Goal: Task Accomplishment & Management: Use online tool/utility

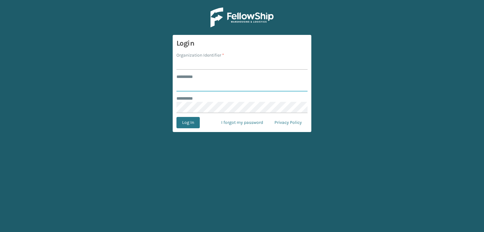
type input "***"
click at [192, 66] on input "Organization Identifier *" at bounding box center [241, 64] width 131 height 11
type input "sleepgeekz warehouse"
click at [181, 128] on button "Log In" at bounding box center [187, 122] width 23 height 11
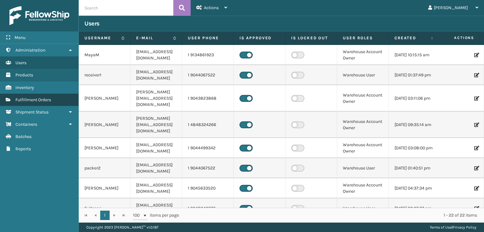
click at [64, 98] on link "Fulfillment Orders" at bounding box center [39, 100] width 78 height 12
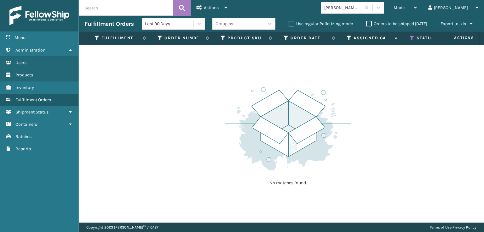
click at [415, 37] on div "Status" at bounding box center [434, 38] width 51 height 6
click at [413, 38] on icon at bounding box center [411, 38] width 5 height 6
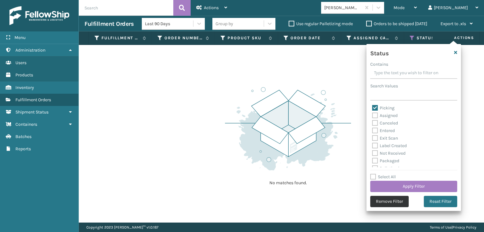
click at [399, 205] on button "Remove Filter" at bounding box center [389, 201] width 38 height 11
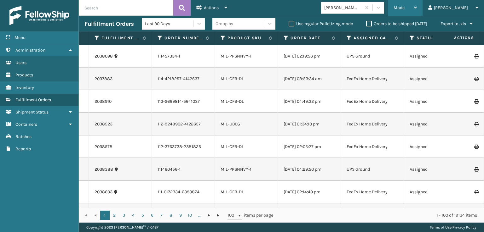
click at [417, 8] on div "Mode Regular Mode Picking Mode Labeling Mode Exit Scan Mode" at bounding box center [405, 8] width 35 height 16
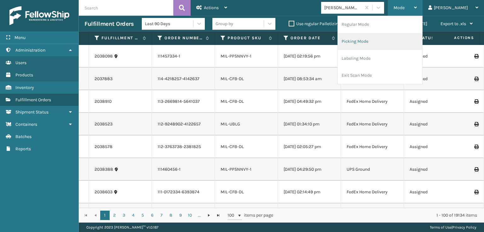
click at [392, 45] on li "Picking Mode" at bounding box center [380, 41] width 84 height 17
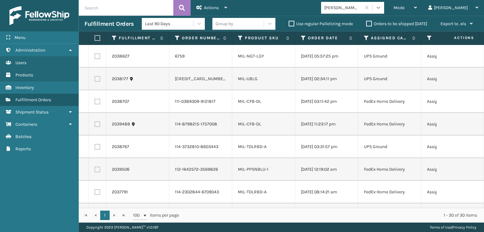
click at [384, 11] on div at bounding box center [377, 7] width 11 height 11
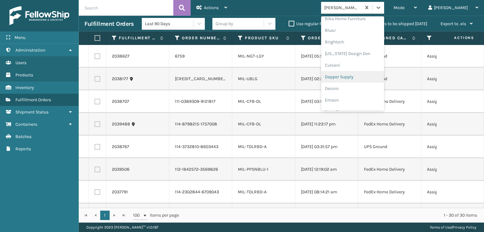
scroll to position [94, 0]
click at [369, 82] on div "FoamTex" at bounding box center [352, 81] width 63 height 12
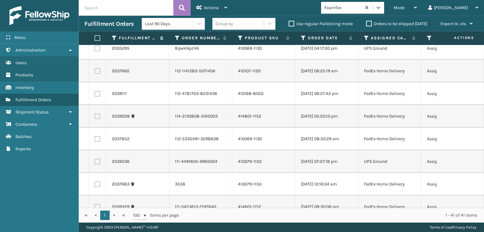
scroll to position [472, 0]
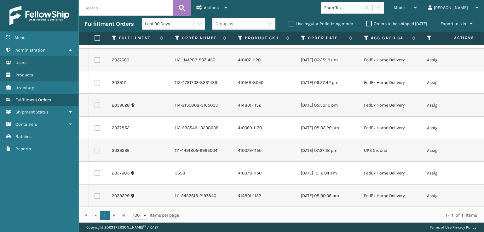
click at [98, 36] on label at bounding box center [96, 38] width 4 height 6
click at [95, 36] on input "checkbox" at bounding box center [94, 38] width 0 height 4
checkbox input "true"
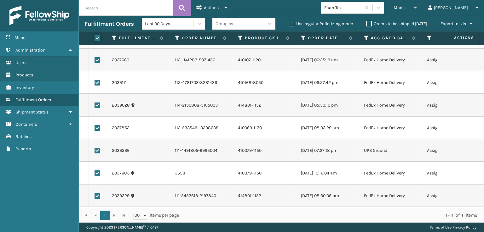
checkbox input "true"
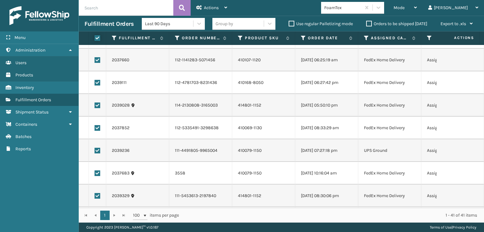
checkbox input "true"
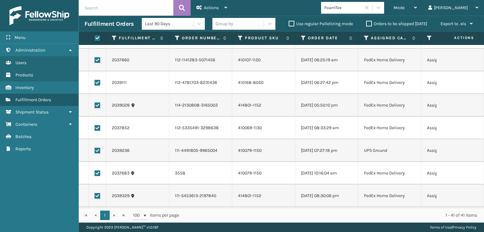
checkbox input "true"
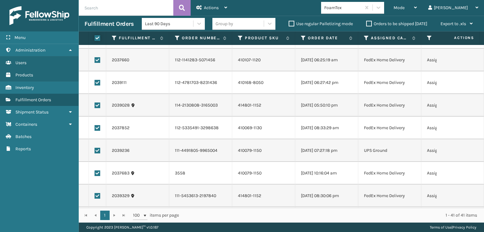
checkbox input "true"
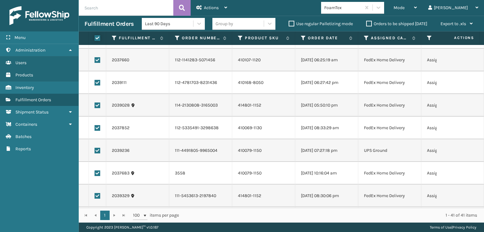
checkbox input "true"
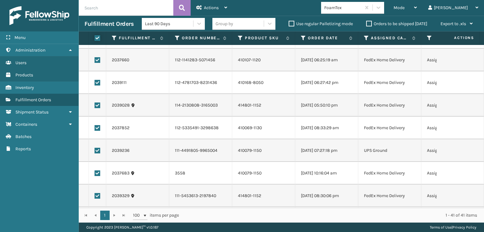
checkbox input "true"
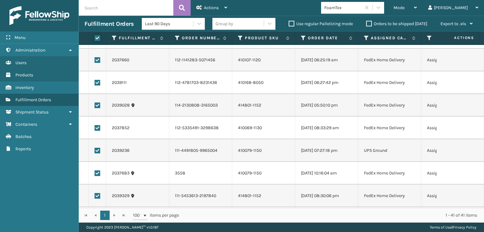
checkbox input "true"
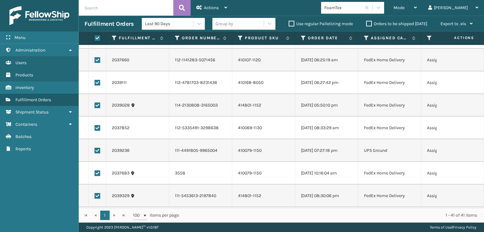
checkbox input "true"
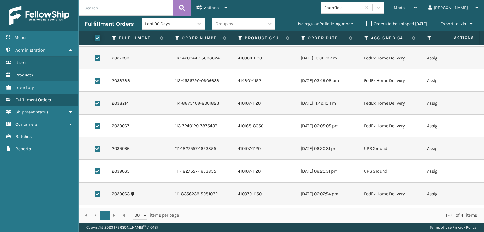
scroll to position [126, 0]
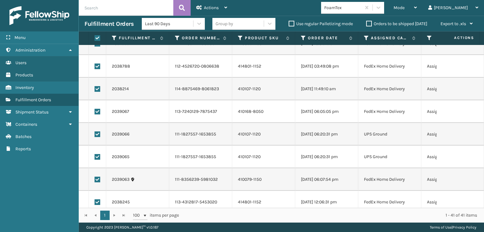
click at [96, 134] on label at bounding box center [97, 135] width 6 height 6
click at [95, 134] on input "checkbox" at bounding box center [94, 134] width 0 height 4
checkbox input "false"
click at [98, 158] on label at bounding box center [97, 157] width 6 height 6
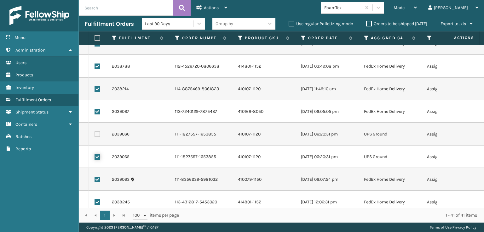
click at [95, 158] on input "checkbox" at bounding box center [94, 156] width 0 height 4
checkbox input "false"
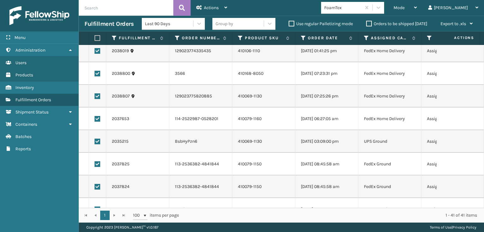
scroll to position [315, 0]
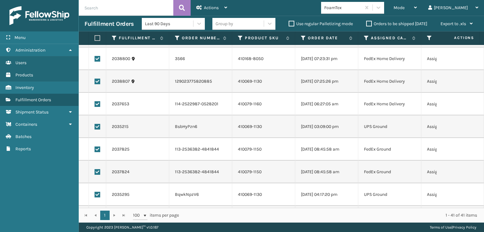
click at [99, 126] on label at bounding box center [97, 127] width 6 height 6
click at [95, 126] on input "checkbox" at bounding box center [94, 126] width 0 height 4
checkbox input "false"
click at [97, 194] on label at bounding box center [97, 195] width 6 height 6
click at [95, 194] on input "checkbox" at bounding box center [94, 194] width 0 height 4
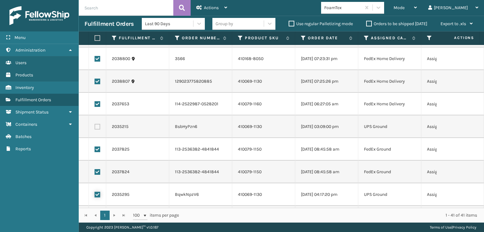
checkbox input "false"
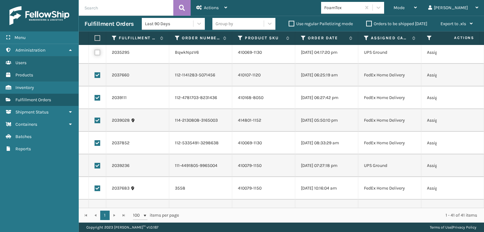
scroll to position [472, 0]
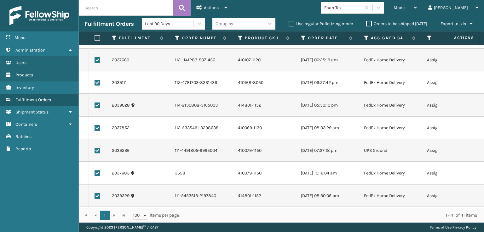
click at [99, 149] on label at bounding box center [97, 151] width 6 height 6
click at [95, 149] on input "checkbox" at bounding box center [94, 150] width 0 height 4
checkbox input "false"
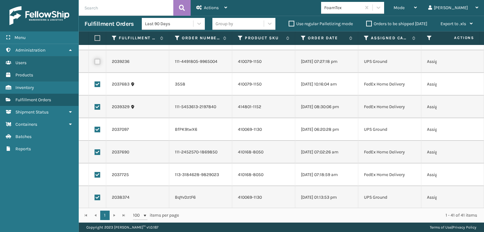
scroll to position [567, 0]
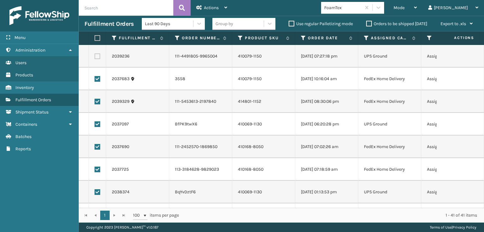
click at [99, 127] on label at bounding box center [97, 125] width 6 height 6
click at [95, 126] on input "checkbox" at bounding box center [94, 124] width 0 height 4
checkbox input "false"
click at [96, 194] on label at bounding box center [97, 193] width 6 height 6
click at [95, 194] on input "checkbox" at bounding box center [94, 192] width 0 height 4
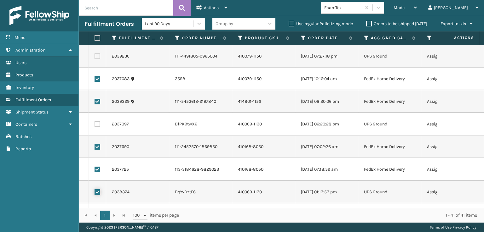
checkbox input "false"
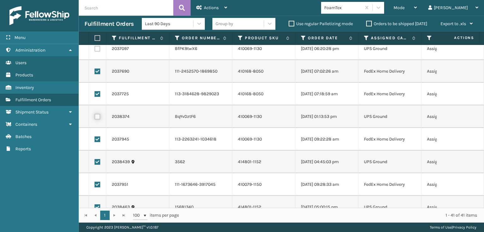
scroll to position [661, 0]
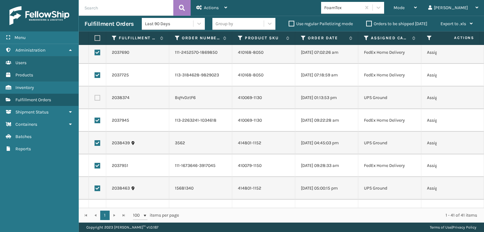
click at [96, 143] on label at bounding box center [97, 143] width 6 height 6
click at [95, 143] on input "checkbox" at bounding box center [94, 142] width 0 height 4
checkbox input "false"
click at [99, 187] on label at bounding box center [97, 189] width 6 height 6
click at [95, 187] on input "checkbox" at bounding box center [94, 188] width 0 height 4
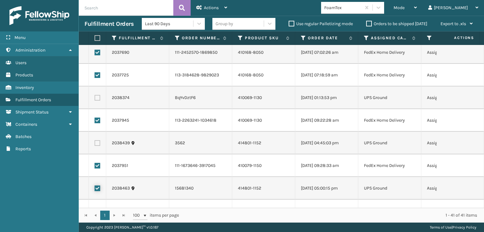
checkbox input "false"
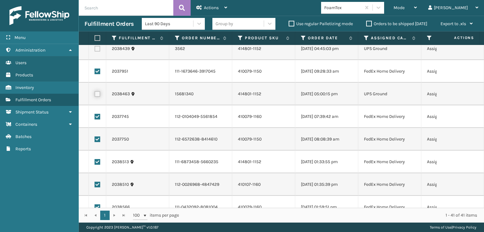
scroll to position [771, 0]
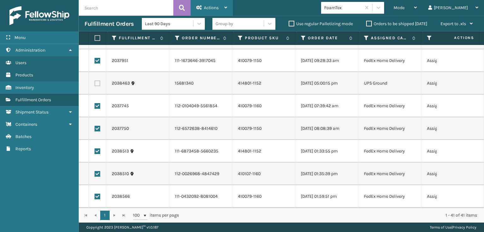
click at [220, 12] on div "Actions" at bounding box center [211, 8] width 31 height 16
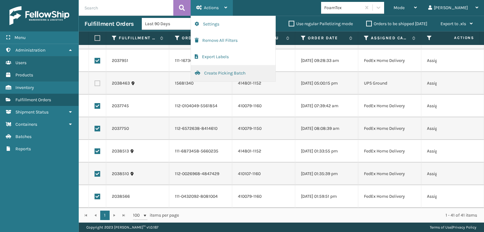
click at [218, 77] on button "Create Picking Batch" at bounding box center [233, 73] width 84 height 16
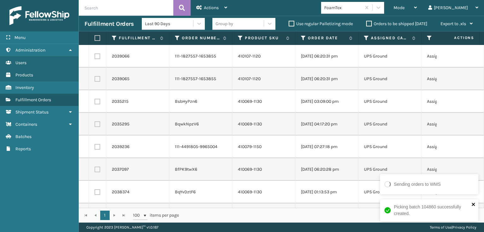
click at [474, 204] on icon "close" at bounding box center [473, 204] width 4 height 5
click at [381, 8] on icon at bounding box center [378, 7] width 6 height 6
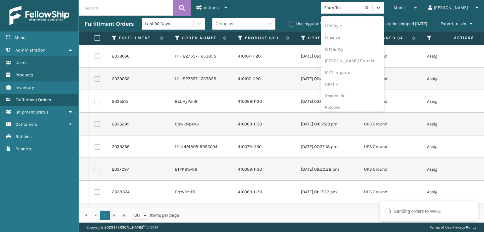
scroll to position [262, 0]
click at [367, 41] on div "[PERSON_NAME] Brands" at bounding box center [352, 41] width 63 height 12
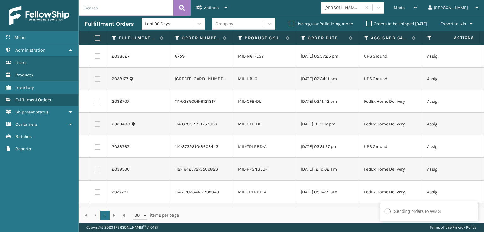
click at [96, 100] on label at bounding box center [97, 102] width 6 height 6
click at [95, 100] on input "checkbox" at bounding box center [94, 101] width 0 height 4
checkbox input "true"
click at [97, 126] on label at bounding box center [97, 125] width 6 height 6
click at [95, 126] on input "checkbox" at bounding box center [94, 124] width 0 height 4
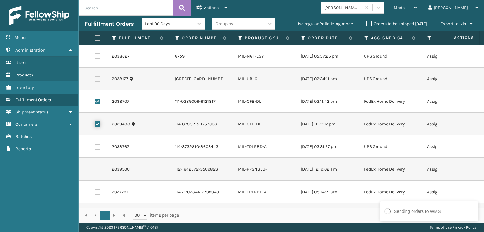
checkbox input "true"
click at [96, 170] on label at bounding box center [97, 170] width 6 height 6
click at [95, 170] on input "checkbox" at bounding box center [94, 169] width 0 height 4
checkbox input "true"
click at [97, 193] on label at bounding box center [97, 193] width 6 height 6
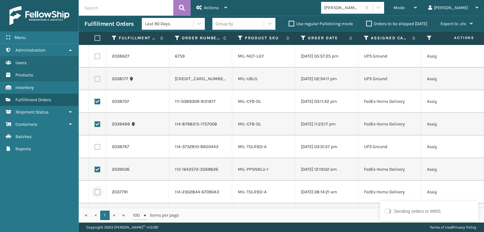
click at [95, 193] on input "checkbox" at bounding box center [94, 192] width 0 height 4
checkbox input "true"
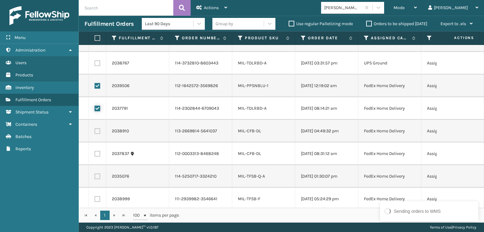
scroll to position [94, 0]
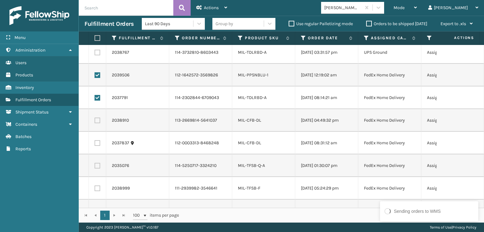
click at [96, 119] on label at bounding box center [97, 121] width 6 height 6
click at [95, 119] on input "checkbox" at bounding box center [94, 120] width 0 height 4
checkbox input "true"
click at [95, 144] on label at bounding box center [97, 143] width 6 height 6
click at [95, 144] on input "checkbox" at bounding box center [94, 142] width 0 height 4
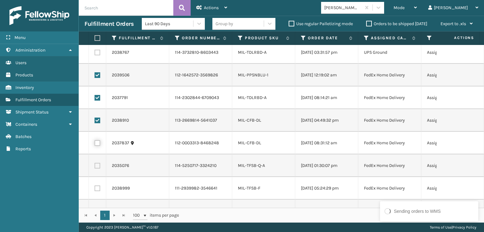
checkbox input "true"
click at [98, 39] on label at bounding box center [96, 38] width 4 height 6
click at [95, 39] on input "checkbox" at bounding box center [94, 38] width 0 height 4
checkbox input "true"
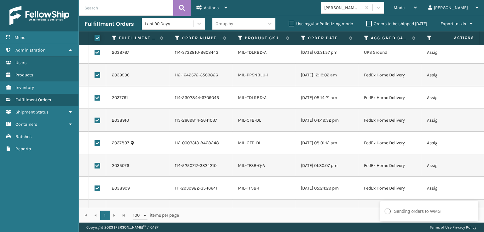
checkbox input "true"
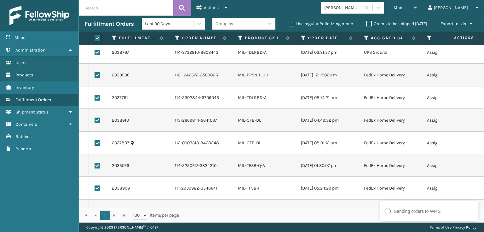
checkbox input "true"
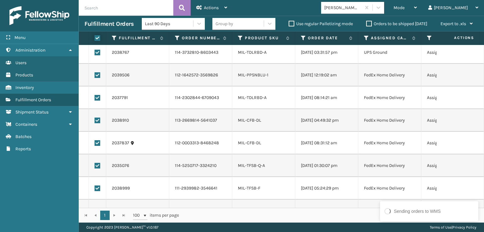
checkbox input "true"
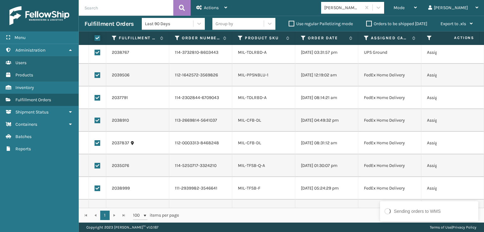
checkbox input "true"
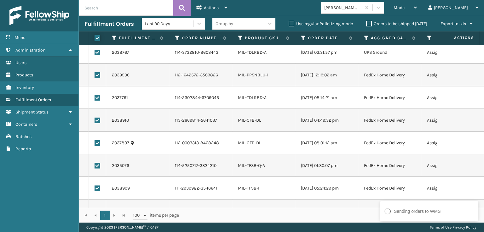
checkbox input "true"
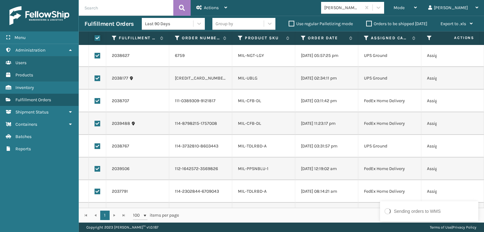
scroll to position [0, 0]
click at [99, 52] on td at bounding box center [97, 56] width 17 height 23
click at [99, 55] on label at bounding box center [97, 57] width 6 height 6
click at [95, 55] on input "checkbox" at bounding box center [94, 56] width 0 height 4
checkbox input "false"
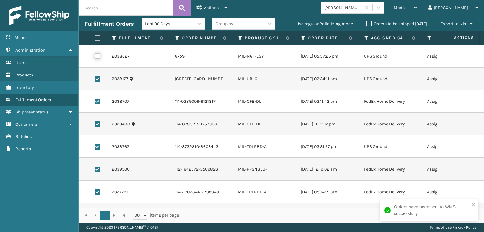
checkbox input "false"
click at [98, 80] on label at bounding box center [97, 79] width 6 height 6
click at [95, 80] on input "checkbox" at bounding box center [94, 78] width 0 height 4
checkbox input "false"
click at [98, 145] on label at bounding box center [97, 147] width 6 height 6
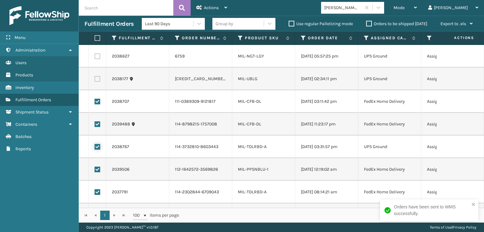
click at [95, 145] on input "checkbox" at bounding box center [94, 146] width 0 height 4
checkbox input "false"
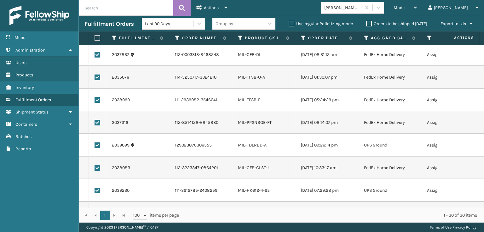
scroll to position [189, 0]
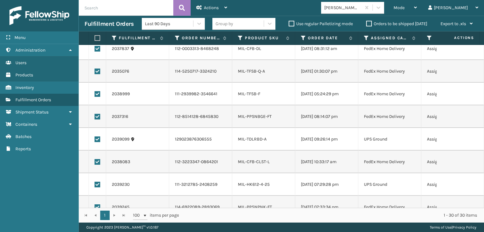
click at [96, 141] on label at bounding box center [97, 140] width 6 height 6
click at [95, 141] on input "checkbox" at bounding box center [94, 139] width 0 height 4
checkbox input "false"
click at [96, 185] on label at bounding box center [97, 185] width 6 height 6
click at [95, 185] on input "checkbox" at bounding box center [94, 184] width 0 height 4
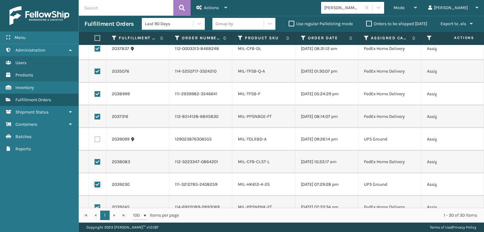
checkbox input "false"
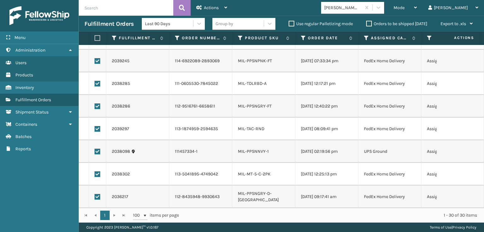
scroll to position [346, 0]
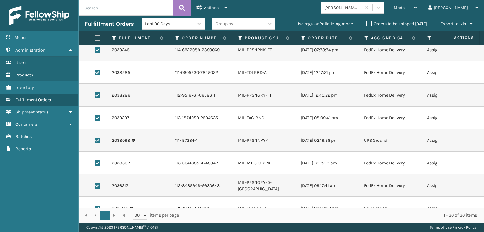
click at [98, 140] on label at bounding box center [97, 141] width 6 height 6
click at [95, 140] on input "checkbox" at bounding box center [94, 140] width 0 height 4
checkbox input "false"
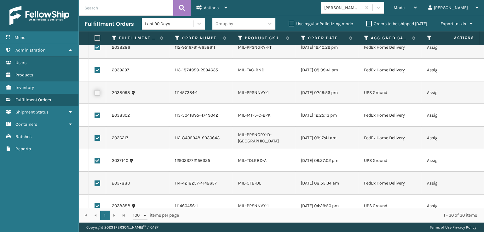
scroll to position [409, 0]
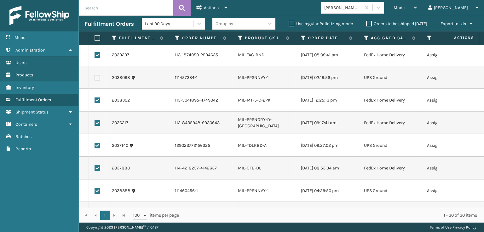
click at [97, 146] on label at bounding box center [97, 146] width 6 height 6
click at [95, 146] on input "checkbox" at bounding box center [94, 145] width 0 height 4
checkbox input "false"
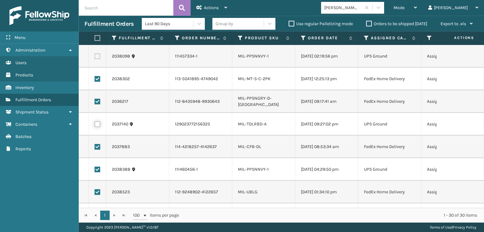
scroll to position [441, 0]
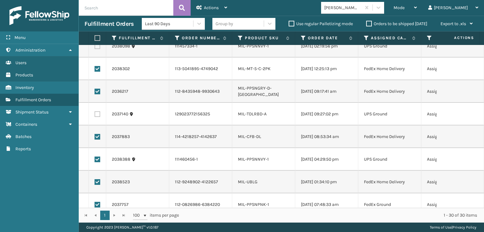
click at [97, 160] on label at bounding box center [97, 160] width 6 height 6
click at [95, 160] on input "checkbox" at bounding box center [94, 159] width 0 height 4
checkbox input "false"
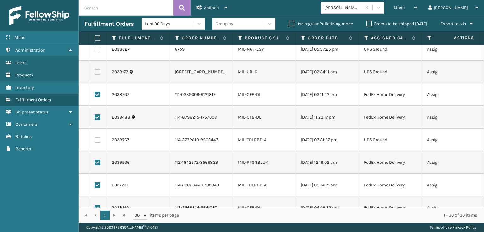
scroll to position [0, 0]
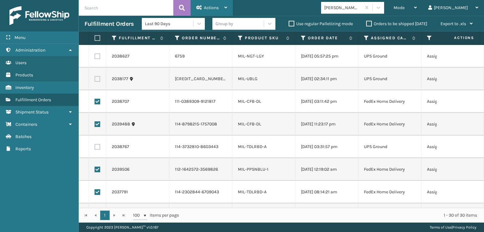
click at [222, 14] on div "Actions" at bounding box center [211, 8] width 31 height 16
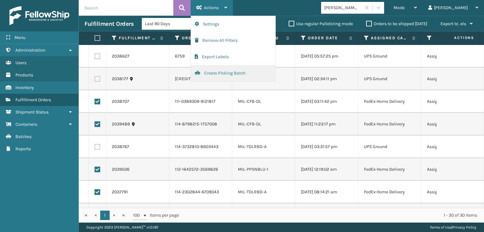
click at [227, 75] on button "Create Picking Batch" at bounding box center [233, 73] width 84 height 16
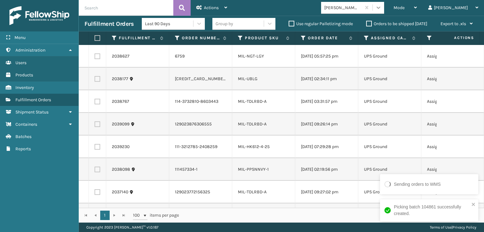
click at [381, 9] on icon at bounding box center [378, 7] width 6 height 6
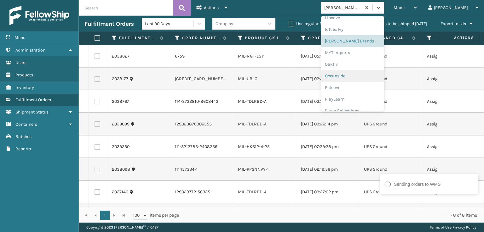
scroll to position [304, 0]
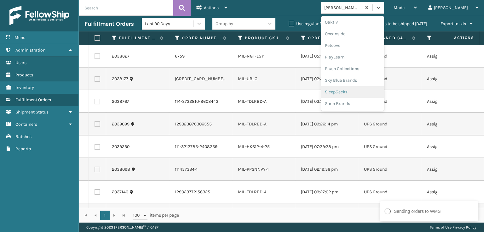
click at [363, 89] on div "SleepGeekz" at bounding box center [352, 92] width 63 height 12
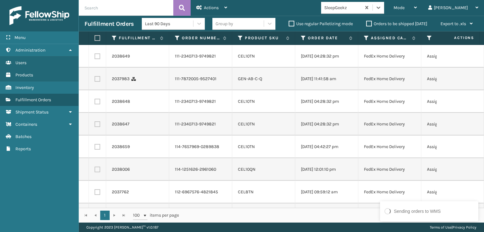
click at [99, 59] on label at bounding box center [97, 57] width 6 height 6
click at [95, 58] on input "checkbox" at bounding box center [94, 56] width 0 height 4
checkbox input "true"
click at [96, 82] on label at bounding box center [97, 79] width 6 height 6
click at [95, 80] on input "checkbox" at bounding box center [94, 78] width 0 height 4
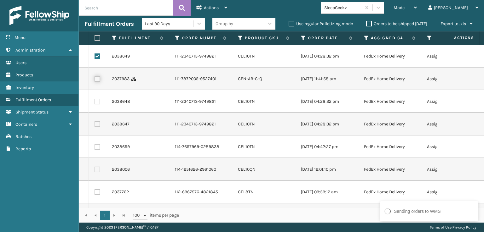
checkbox input "true"
click at [96, 105] on label at bounding box center [97, 102] width 6 height 6
click at [95, 103] on input "checkbox" at bounding box center [94, 101] width 0 height 4
checkbox input "true"
click at [96, 127] on label at bounding box center [97, 125] width 6 height 6
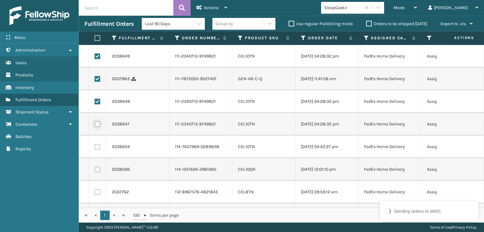
click at [95, 126] on input "checkbox" at bounding box center [94, 124] width 0 height 4
checkbox input "true"
click at [96, 153] on td at bounding box center [97, 147] width 17 height 23
click at [96, 150] on label at bounding box center [97, 147] width 6 height 6
click at [95, 148] on input "checkbox" at bounding box center [94, 146] width 0 height 4
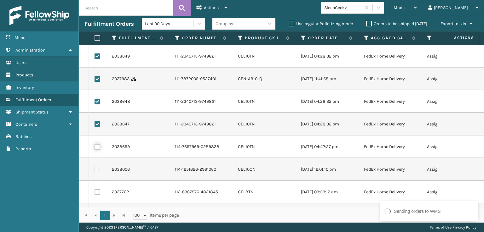
checkbox input "true"
click at [98, 173] on label at bounding box center [97, 170] width 6 height 6
click at [95, 171] on input "checkbox" at bounding box center [94, 169] width 0 height 4
checkbox input "true"
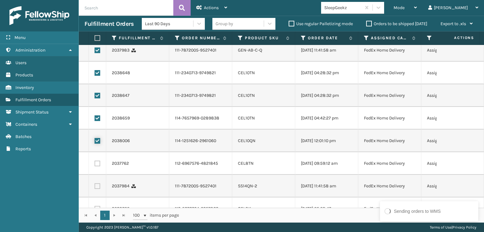
scroll to position [94, 0]
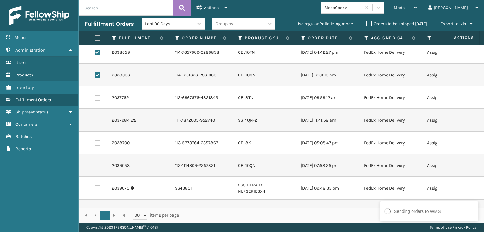
click at [100, 101] on label at bounding box center [97, 98] width 6 height 6
click at [95, 99] on input "checkbox" at bounding box center [94, 97] width 0 height 4
checkbox input "true"
click at [99, 123] on label at bounding box center [97, 121] width 6 height 6
click at [95, 122] on input "checkbox" at bounding box center [94, 120] width 0 height 4
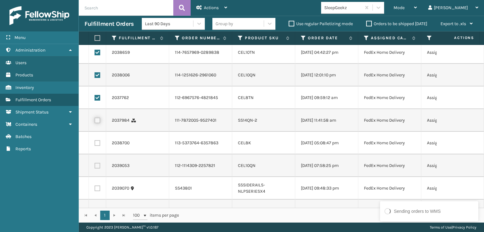
checkbox input "true"
click at [97, 146] on label at bounding box center [97, 143] width 6 height 6
click at [95, 145] on input "checkbox" at bounding box center [94, 142] width 0 height 4
checkbox input "true"
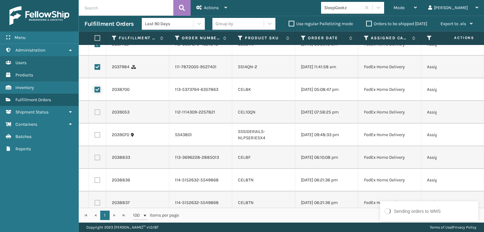
scroll to position [157, 0]
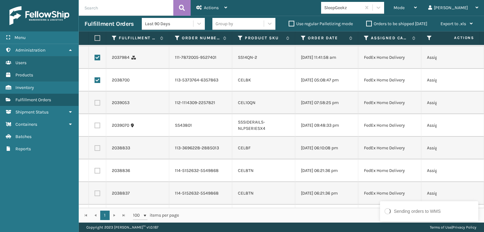
click at [98, 106] on label at bounding box center [97, 103] width 6 height 6
click at [95, 104] on input "checkbox" at bounding box center [94, 102] width 0 height 4
checkbox input "true"
click at [97, 151] on label at bounding box center [97, 148] width 6 height 6
click at [95, 150] on input "checkbox" at bounding box center [94, 147] width 0 height 4
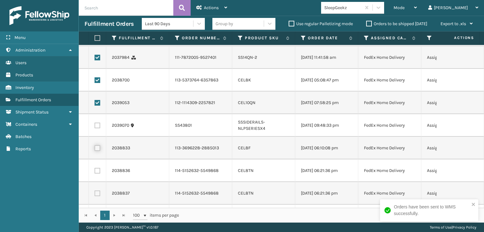
checkbox input "true"
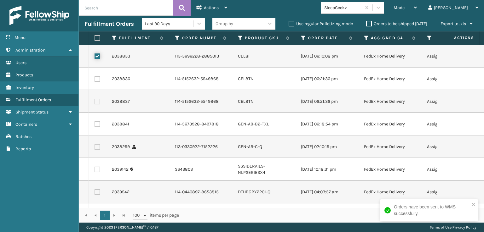
scroll to position [252, 0]
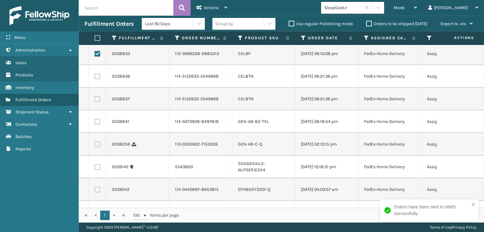
click at [96, 79] on label at bounding box center [97, 77] width 6 height 6
click at [95, 78] on input "checkbox" at bounding box center [94, 76] width 0 height 4
checkbox input "true"
click at [97, 102] on label at bounding box center [97, 99] width 6 height 6
click at [95, 100] on input "checkbox" at bounding box center [94, 98] width 0 height 4
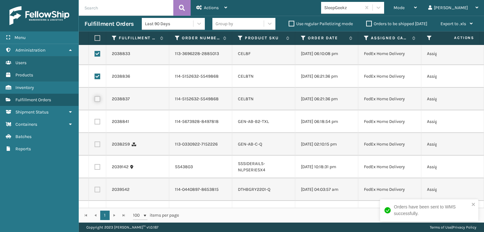
checkbox input "true"
click at [97, 125] on label at bounding box center [97, 122] width 6 height 6
click at [95, 123] on input "checkbox" at bounding box center [94, 121] width 0 height 4
checkbox input "true"
click at [99, 147] on label at bounding box center [97, 145] width 6 height 6
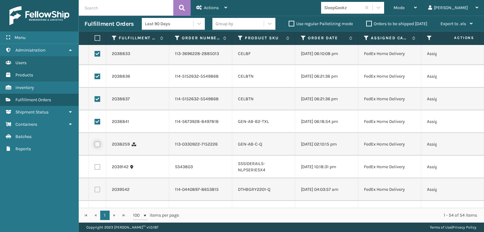
click at [95, 146] on input "checkbox" at bounding box center [94, 144] width 0 height 4
checkbox input "true"
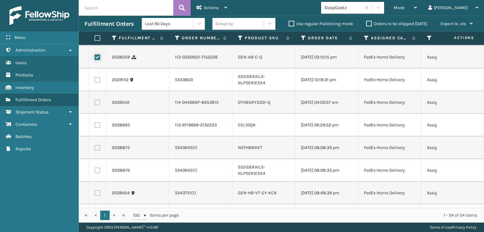
scroll to position [346, 0]
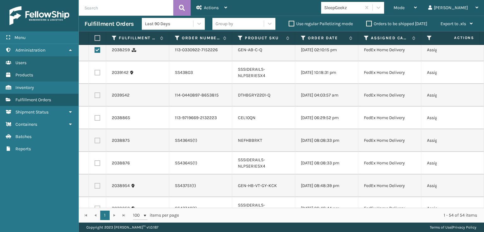
click at [97, 98] on label at bounding box center [97, 96] width 6 height 6
click at [95, 97] on input "checkbox" at bounding box center [94, 95] width 0 height 4
checkbox input "true"
click at [96, 121] on label at bounding box center [97, 118] width 6 height 6
click at [95, 119] on input "checkbox" at bounding box center [94, 117] width 0 height 4
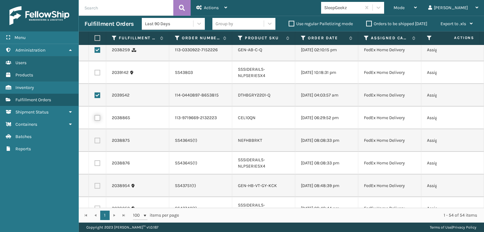
checkbox input "true"
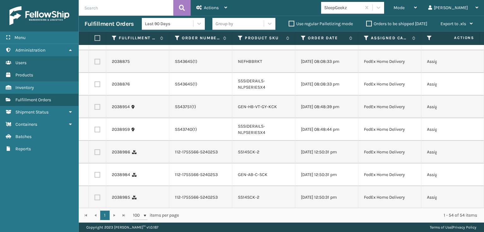
scroll to position [441, 0]
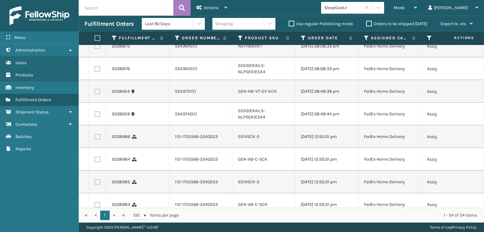
click at [97, 94] on label at bounding box center [97, 92] width 6 height 6
click at [95, 93] on input "checkbox" at bounding box center [94, 91] width 0 height 4
checkbox input "true"
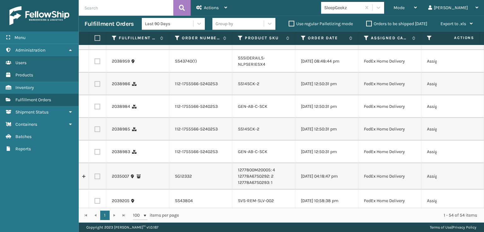
scroll to position [504, 0]
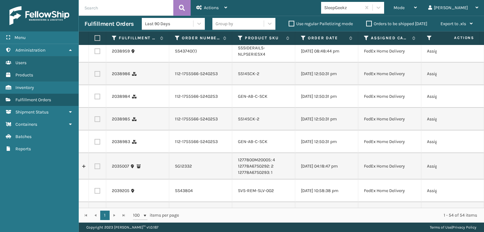
click at [98, 77] on label at bounding box center [97, 74] width 6 height 6
click at [95, 75] on input "checkbox" at bounding box center [94, 73] width 0 height 4
checkbox input "true"
click at [97, 99] on label at bounding box center [97, 97] width 6 height 6
click at [95, 98] on input "checkbox" at bounding box center [94, 96] width 0 height 4
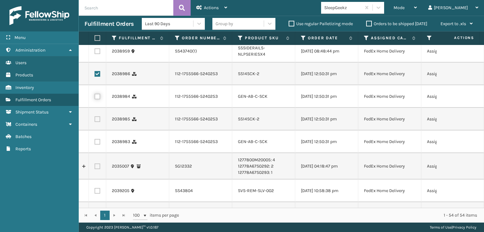
checkbox input "true"
click at [96, 122] on label at bounding box center [97, 119] width 6 height 6
click at [95, 121] on input "checkbox" at bounding box center [94, 118] width 0 height 4
checkbox input "true"
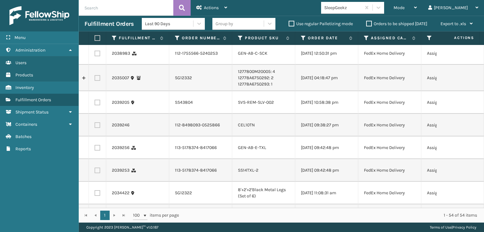
scroll to position [598, 0]
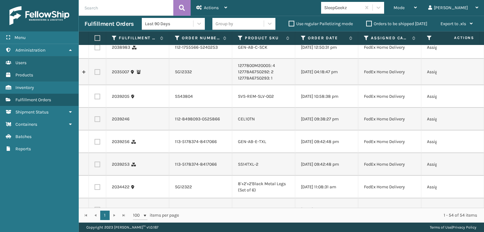
click at [96, 50] on label at bounding box center [97, 48] width 6 height 6
click at [95, 49] on input "checkbox" at bounding box center [94, 47] width 0 height 4
checkbox input "true"
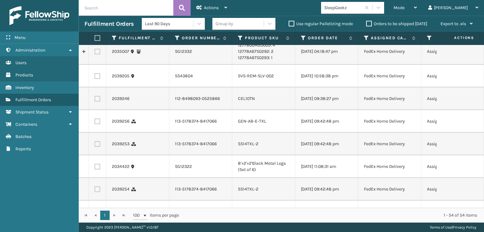
scroll to position [630, 0]
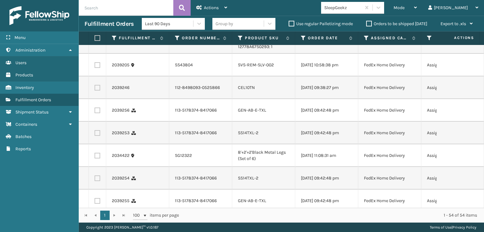
click at [99, 91] on label at bounding box center [97, 88] width 6 height 6
click at [95, 89] on input "checkbox" at bounding box center [94, 87] width 0 height 4
checkbox input "true"
click at [96, 113] on label at bounding box center [97, 111] width 6 height 6
click at [95, 112] on input "checkbox" at bounding box center [94, 110] width 0 height 4
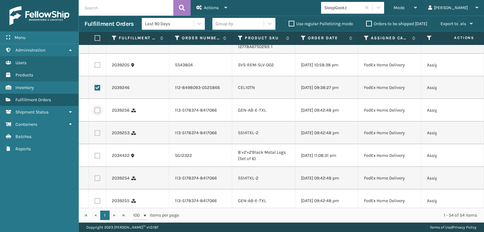
checkbox input "true"
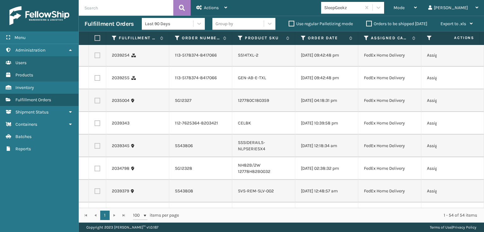
scroll to position [756, 0]
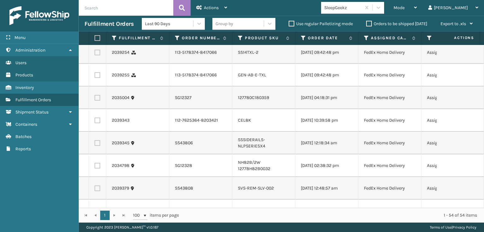
click at [98, 10] on label at bounding box center [97, 7] width 6 height 6
click at [95, 9] on input "checkbox" at bounding box center [94, 6] width 0 height 4
checkbox input "true"
click at [98, 55] on label at bounding box center [97, 53] width 6 height 6
click at [95, 54] on input "checkbox" at bounding box center [94, 52] width 0 height 4
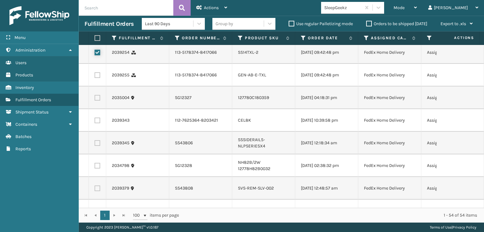
checkbox input "true"
click at [99, 78] on label at bounding box center [97, 75] width 6 height 6
click at [95, 77] on input "checkbox" at bounding box center [94, 74] width 0 height 4
checkbox input "true"
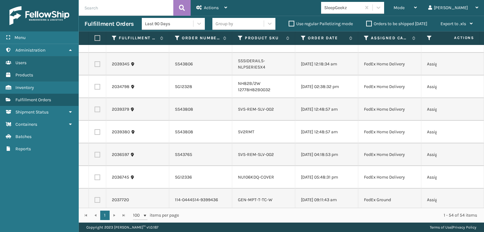
scroll to position [850, 0]
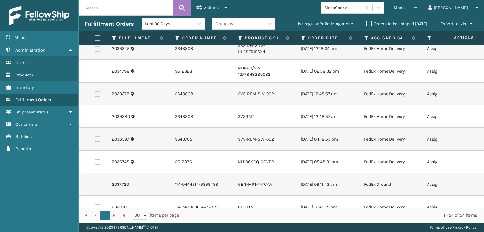
click at [97, 29] on label at bounding box center [97, 26] width 6 height 6
click at [95, 27] on input "checkbox" at bounding box center [94, 25] width 0 height 4
checkbox input "true"
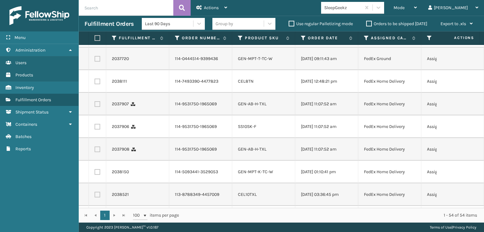
scroll to position [1007, 0]
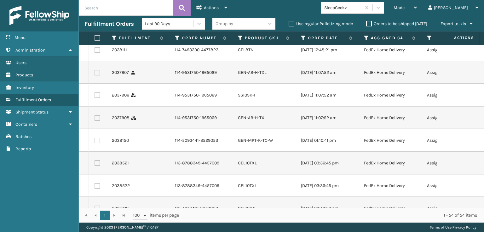
click at [98, 53] on label at bounding box center [97, 50] width 6 height 6
click at [95, 51] on input "checkbox" at bounding box center [94, 49] width 0 height 4
checkbox input "true"
click at [97, 84] on td at bounding box center [97, 72] width 17 height 23
click at [98, 76] on label at bounding box center [97, 73] width 6 height 6
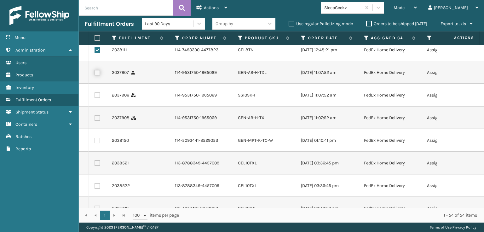
click at [95, 74] on input "checkbox" at bounding box center [94, 72] width 0 height 4
checkbox input "true"
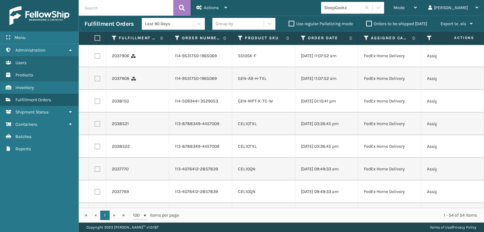
scroll to position [1070, 0]
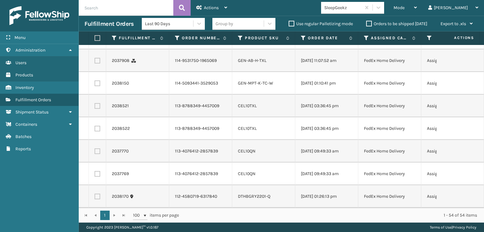
click at [99, 41] on label at bounding box center [97, 38] width 6 height 6
click at [95, 39] on input "checkbox" at bounding box center [94, 37] width 0 height 4
checkbox input "true"
click at [98, 64] on label at bounding box center [97, 61] width 6 height 6
click at [95, 62] on input "checkbox" at bounding box center [94, 60] width 0 height 4
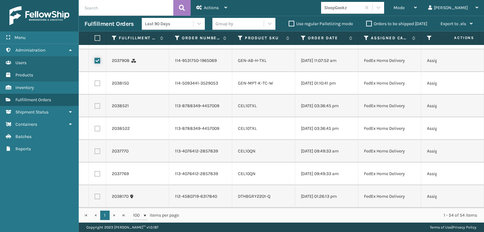
checkbox input "true"
click at [98, 109] on label at bounding box center [97, 106] width 6 height 6
click at [95, 107] on input "checkbox" at bounding box center [94, 105] width 0 height 4
checkbox input "true"
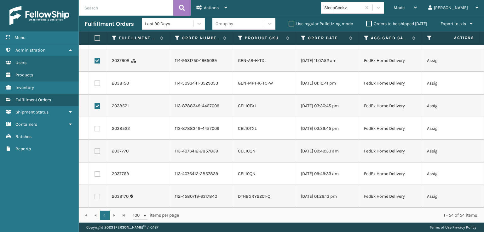
click at [97, 132] on label at bounding box center [97, 129] width 6 height 6
click at [95, 130] on input "checkbox" at bounding box center [94, 128] width 0 height 4
checkbox input "true"
click at [98, 154] on label at bounding box center [97, 152] width 6 height 6
click at [95, 153] on input "checkbox" at bounding box center [94, 151] width 0 height 4
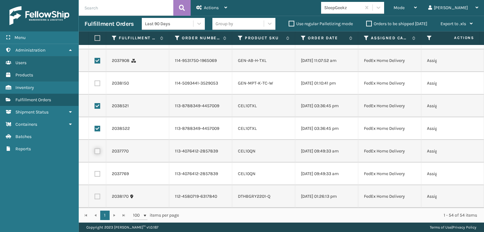
checkbox input "true"
click at [95, 171] on label at bounding box center [97, 174] width 6 height 6
click at [95, 171] on input "checkbox" at bounding box center [94, 173] width 0 height 4
checkbox input "true"
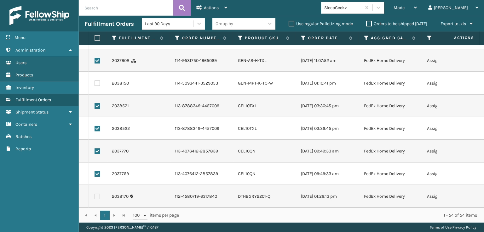
click at [96, 194] on label at bounding box center [97, 197] width 6 height 6
click at [95, 194] on input "checkbox" at bounding box center [94, 196] width 0 height 4
checkbox input "true"
click at [206, 7] on span "Actions" at bounding box center [211, 7] width 15 height 5
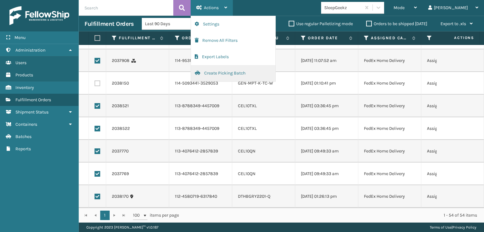
click at [206, 73] on button "Create Picking Batch" at bounding box center [233, 73] width 84 height 16
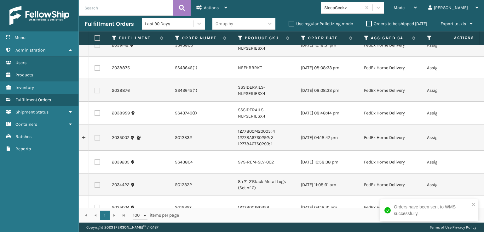
scroll to position [0, 0]
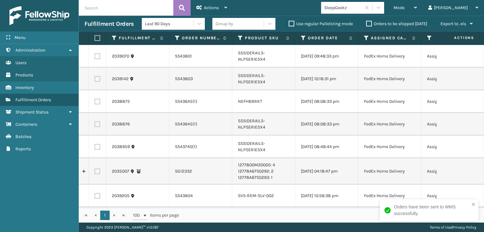
click at [95, 38] on label at bounding box center [96, 38] width 4 height 6
click at [95, 38] on input "checkbox" at bounding box center [94, 38] width 0 height 4
checkbox input "true"
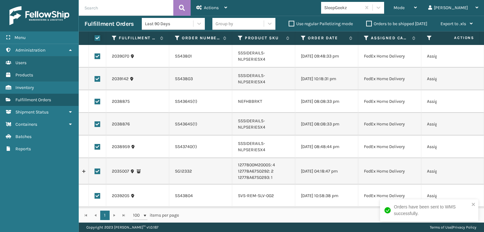
checkbox input "true"
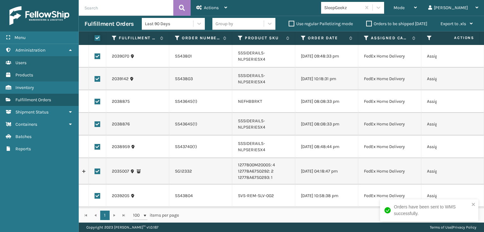
checkbox input "true"
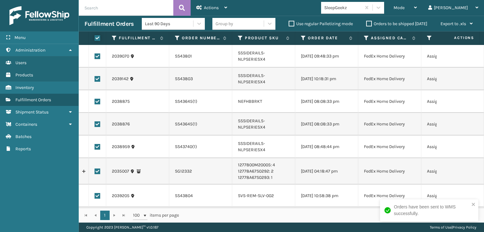
checkbox input "true"
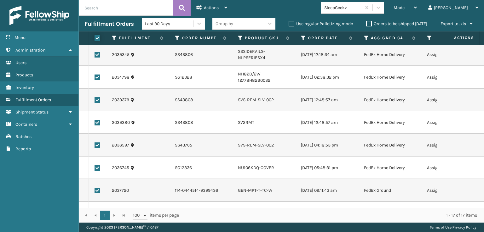
scroll to position [238, 0]
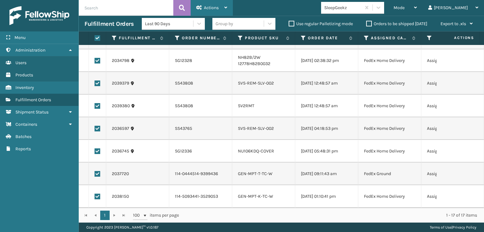
click at [219, 3] on div "Actions" at bounding box center [211, 8] width 31 height 16
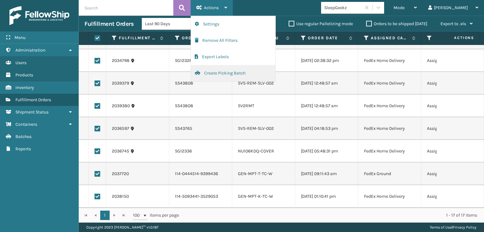
click at [229, 73] on button "Create Picking Batch" at bounding box center [233, 73] width 84 height 16
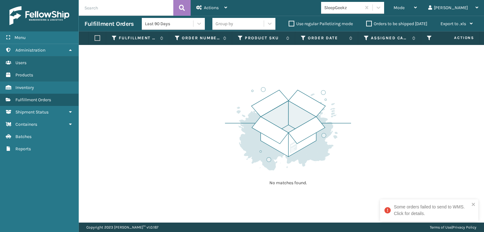
click at [456, 214] on div "Some orders failed to send to WMS. Click for details." at bounding box center [432, 210] width 76 height 13
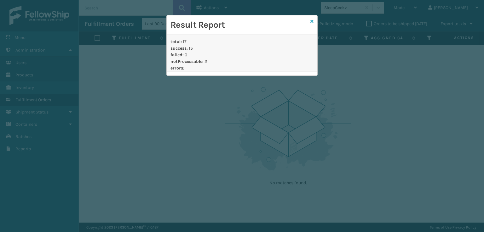
click at [313, 20] on icon at bounding box center [311, 21] width 3 height 4
